Goal: Check status: Check status

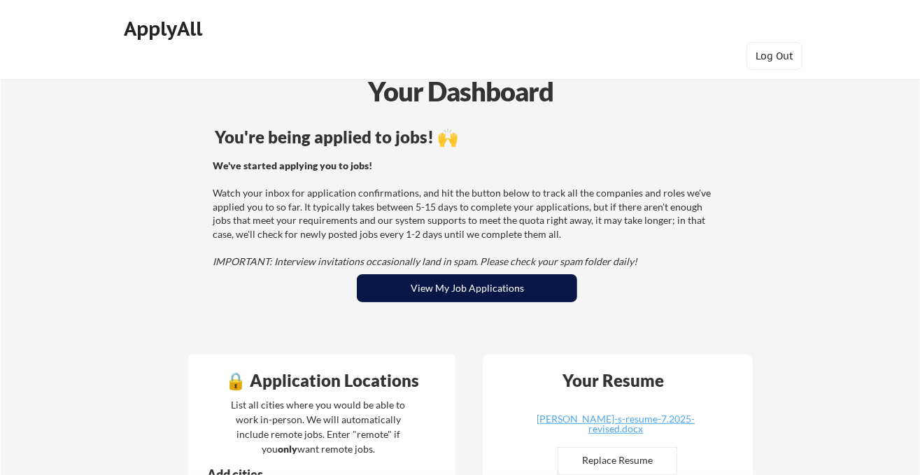
click at [469, 296] on button "View My Job Applications" at bounding box center [467, 288] width 220 height 28
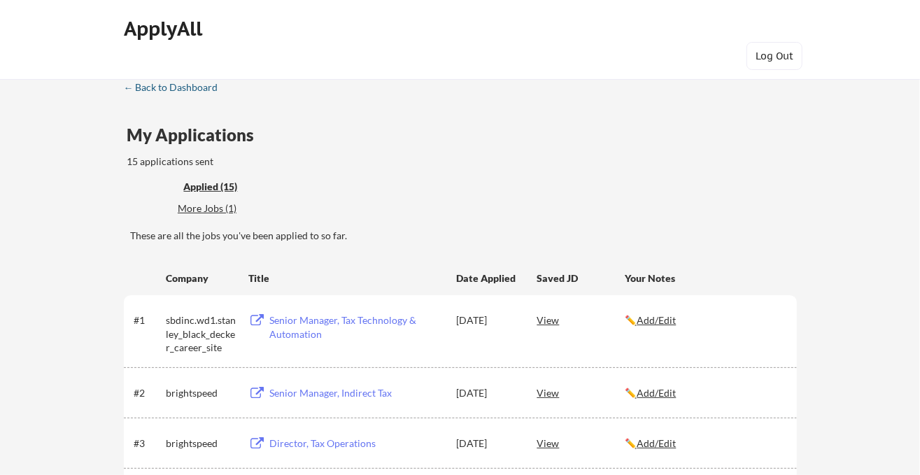
click at [183, 94] on link "← Back to Dashboard" at bounding box center [176, 89] width 105 height 14
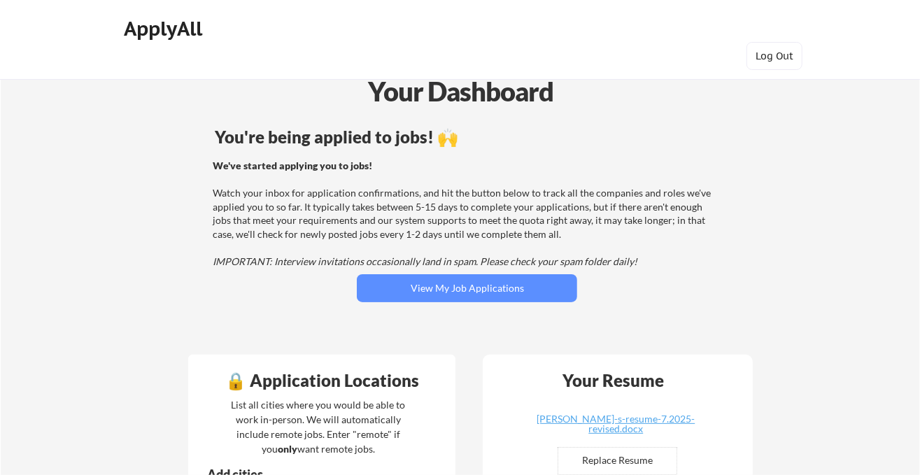
scroll to position [2, 0]
